Goal: Navigation & Orientation: Find specific page/section

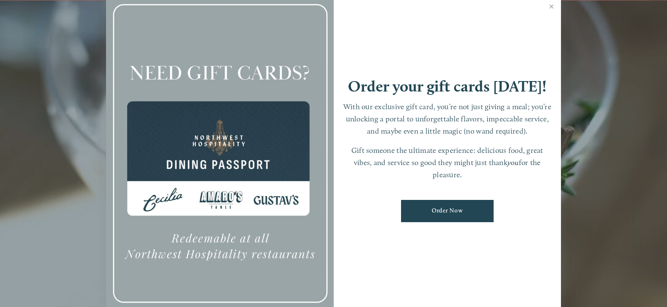
scroll to position [18, 0]
click at [550, 6] on link "Close" at bounding box center [551, 8] width 16 height 24
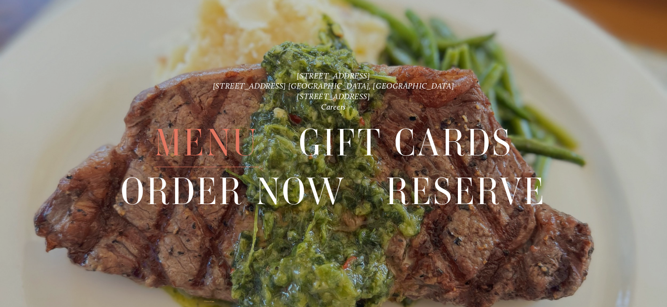
click at [229, 141] on span "Menu" at bounding box center [206, 143] width 104 height 48
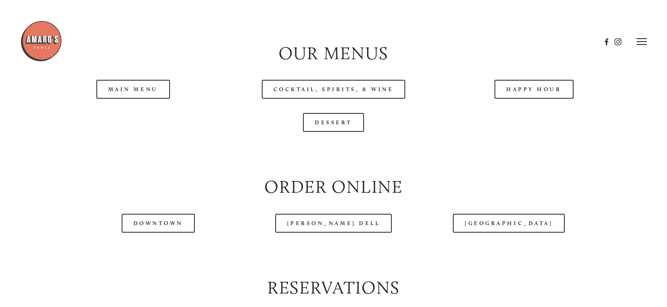
scroll to position [841, 0]
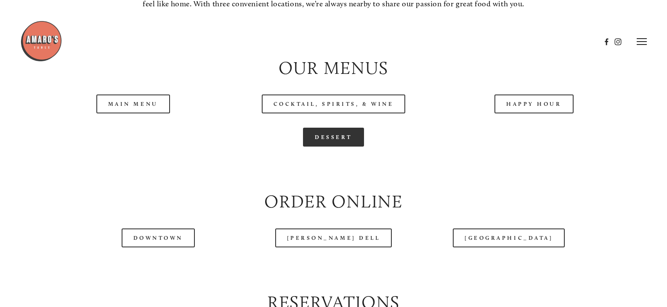
click at [324, 147] on link "Dessert" at bounding box center [333, 137] width 61 height 19
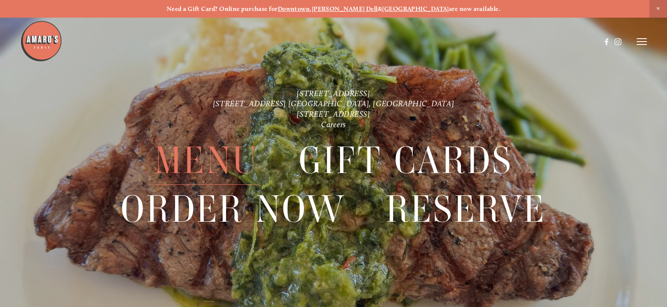
click at [214, 167] on span "Menu" at bounding box center [206, 161] width 104 height 48
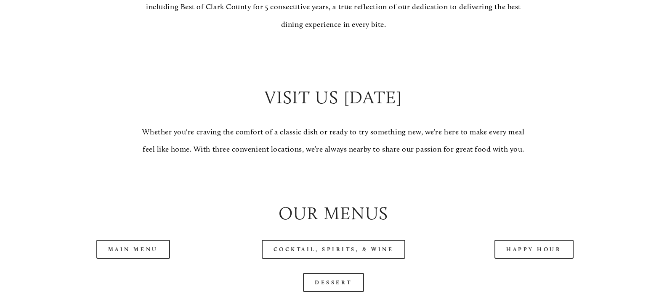
scroll to position [715, 0]
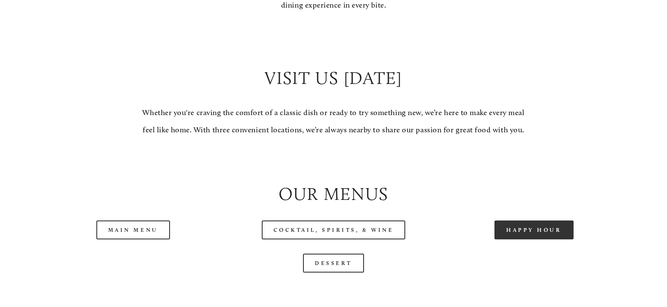
click at [544, 240] on link "Happy Hour" at bounding box center [533, 230] width 79 height 19
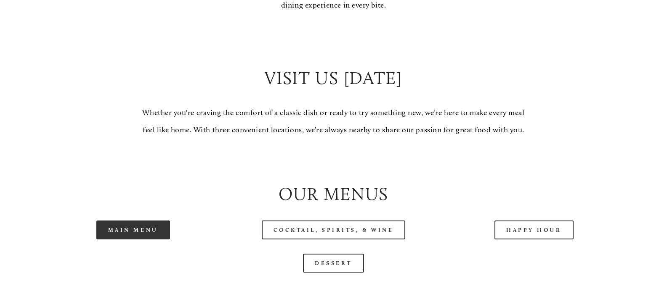
click at [154, 240] on link "Main Menu" at bounding box center [133, 230] width 74 height 19
